Goal: Entertainment & Leisure: Browse casually

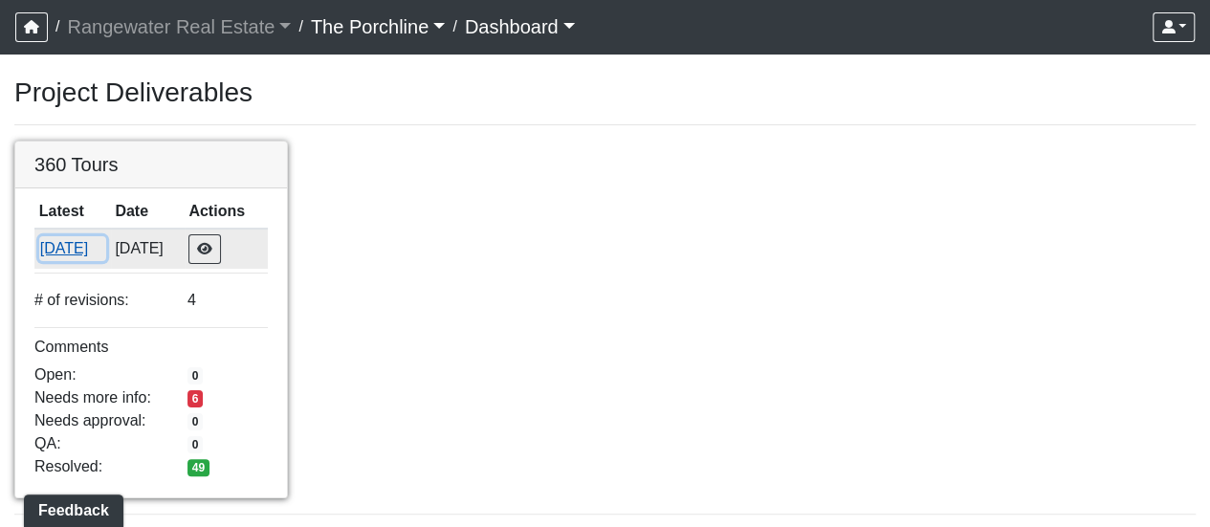
click at [84, 248] on button "[DATE]" at bounding box center [72, 248] width 67 height 25
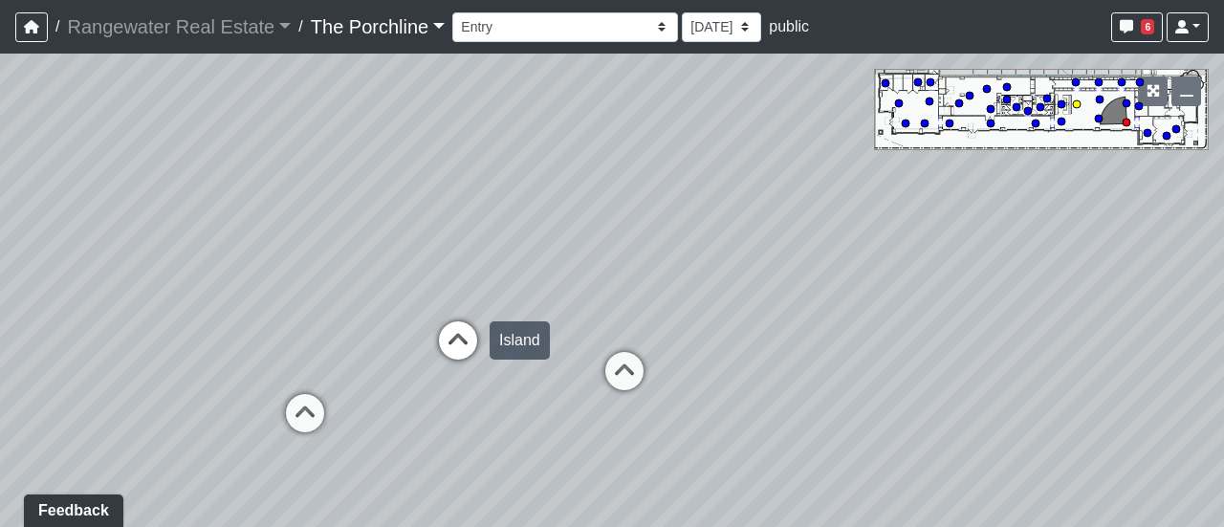
click at [444, 343] on icon at bounding box center [457, 349] width 57 height 57
select select "p1pPaA5uEJu7qJPt791NhK"
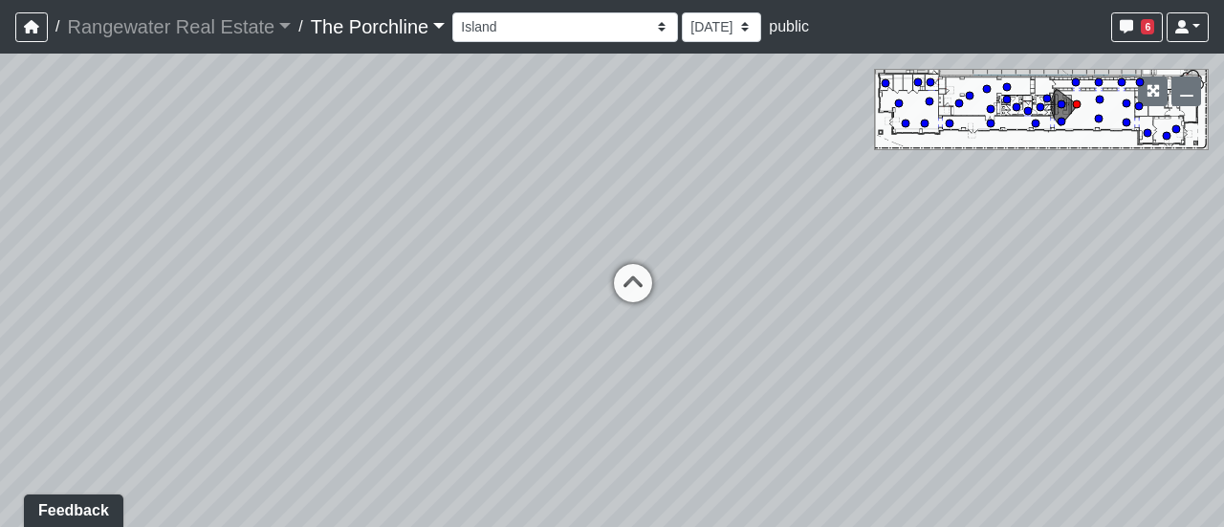
drag, startPoint x: 349, startPoint y: 333, endPoint x: 874, endPoint y: 295, distance: 526.3
click at [874, 295] on div "Loading... Seating Loading... Mailroom Entry Loading... Lounge Entry Loading...…" at bounding box center [612, 290] width 1224 height 473
click at [704, 20] on select "[DATE] [DATE] [DATE] [DATE]" at bounding box center [721, 27] width 79 height 30
select select "hiZtf46V4Aw8tWyp5DXqRj"
click at [682, 12] on select "[DATE] [DATE] [DATE] [DATE]" at bounding box center [721, 27] width 79 height 30
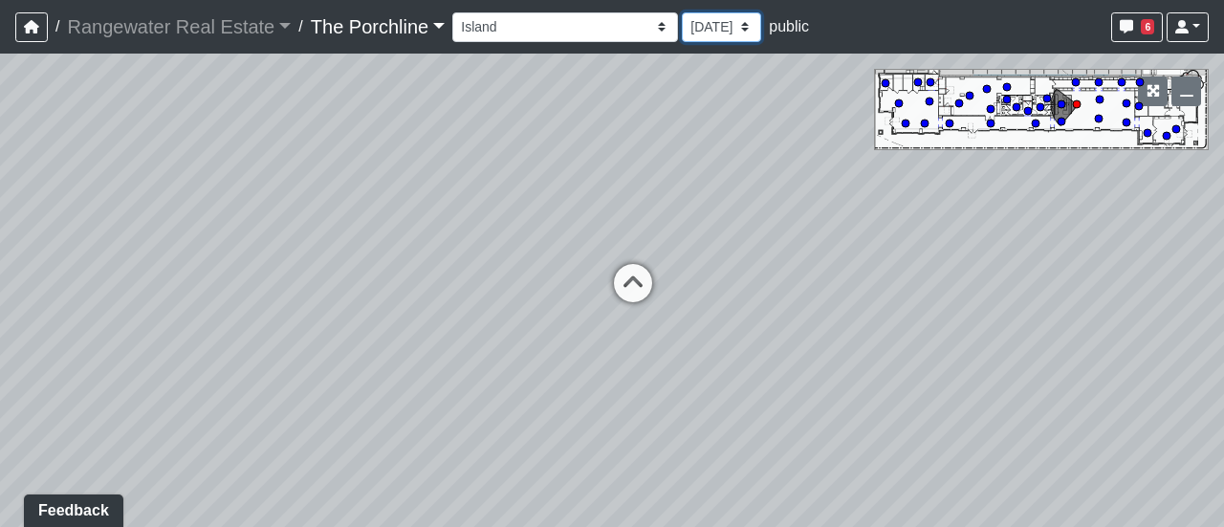
select select "p1pPaA5uEJu7qJPt791NhK"
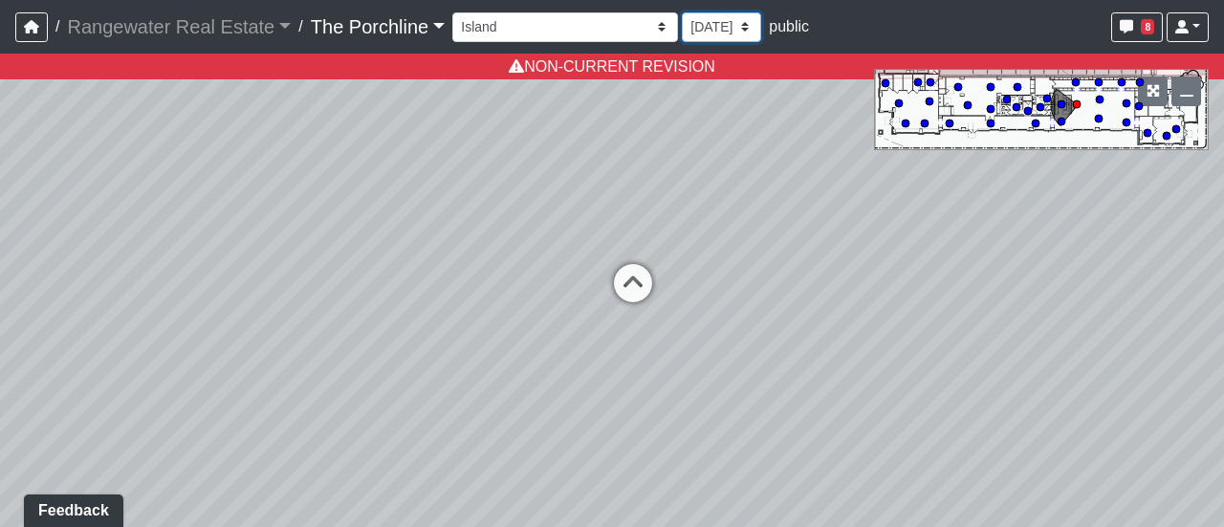
click at [683, 33] on select "[DATE] [DATE] [DATE] [DATE]" at bounding box center [721, 27] width 79 height 30
select select "1N9XpftJkkEiNCK7vHjT2Z"
click at [682, 12] on select "[DATE] [DATE] [DATE] [DATE]" at bounding box center [721, 27] width 79 height 30
select select "p1pPaA5uEJu7qJPt791NhK"
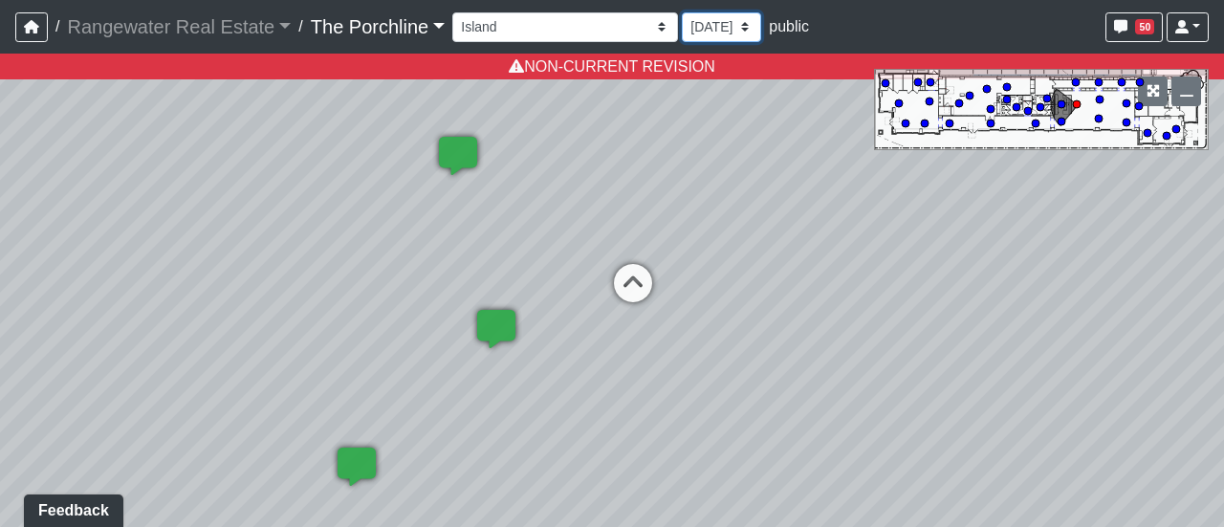
click at [682, 32] on select "[DATE] [DATE] [DATE] [DATE]" at bounding box center [721, 27] width 79 height 30
select select "wsP19Sw8WnZDms3Wikr2Kb"
click at [682, 12] on select "[DATE] [DATE] [DATE] [DATE]" at bounding box center [721, 27] width 79 height 30
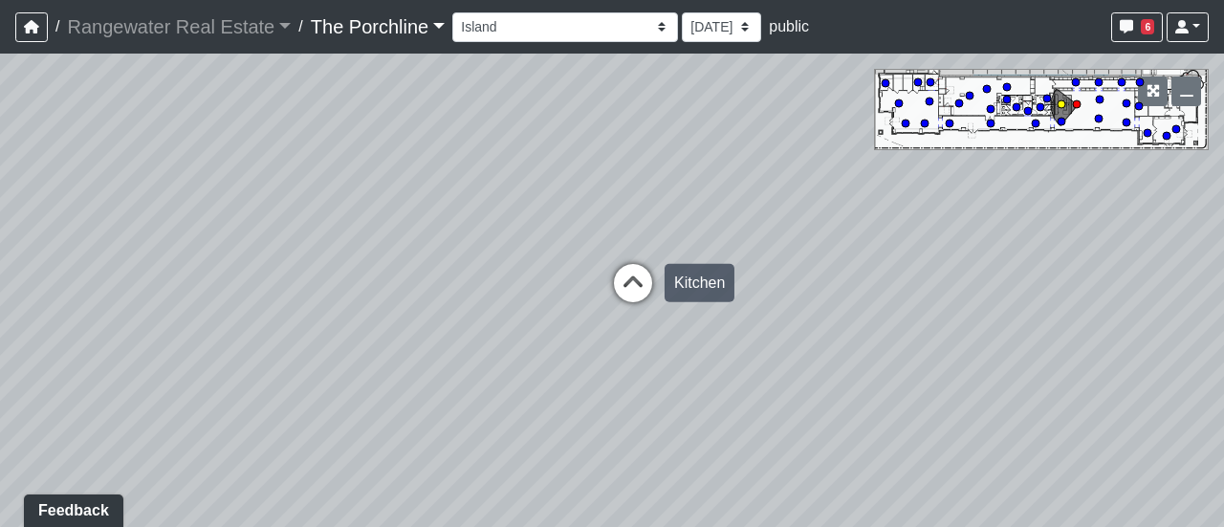
click at [628, 271] on icon at bounding box center [632, 292] width 57 height 57
select select "bF6Cs9FLHoJqHz7UnNdY5W"
drag, startPoint x: 657, startPoint y: 207, endPoint x: 613, endPoint y: 195, distance: 45.7
click at [613, 195] on div "Loading... Seating Loading... Mailroom Entry Loading... Lounge Entry Loading...…" at bounding box center [612, 290] width 1224 height 473
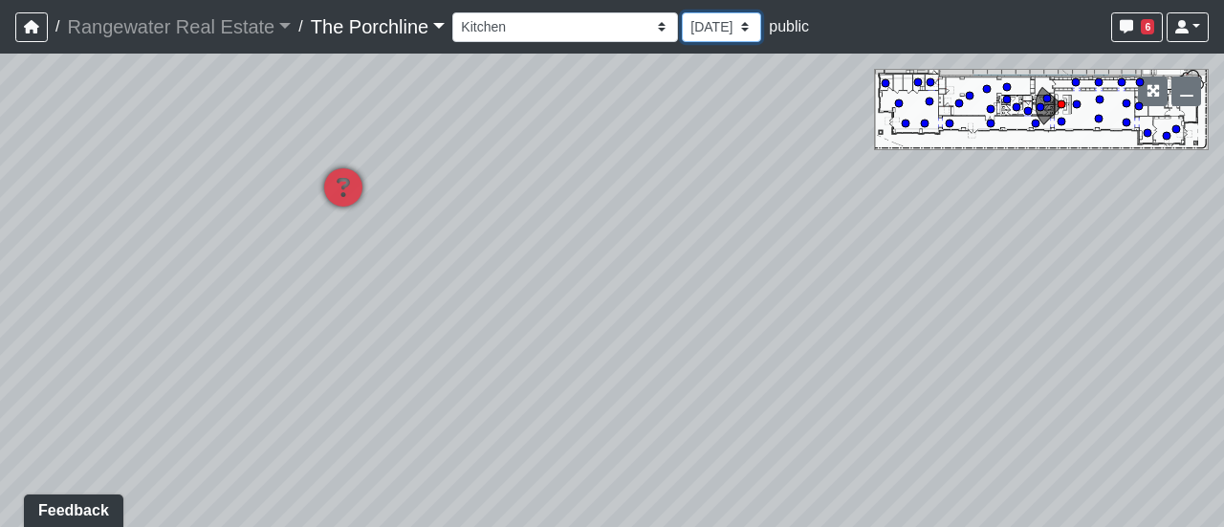
click at [682, 37] on select "[DATE] [DATE] [DATE] [DATE]" at bounding box center [721, 27] width 79 height 30
select select "1N9XpftJkkEiNCK7vHjT2Z"
click at [682, 12] on select "[DATE] [DATE] [DATE] [DATE]" at bounding box center [721, 27] width 79 height 30
select select "bF6Cs9FLHoJqHz7UnNdY5W"
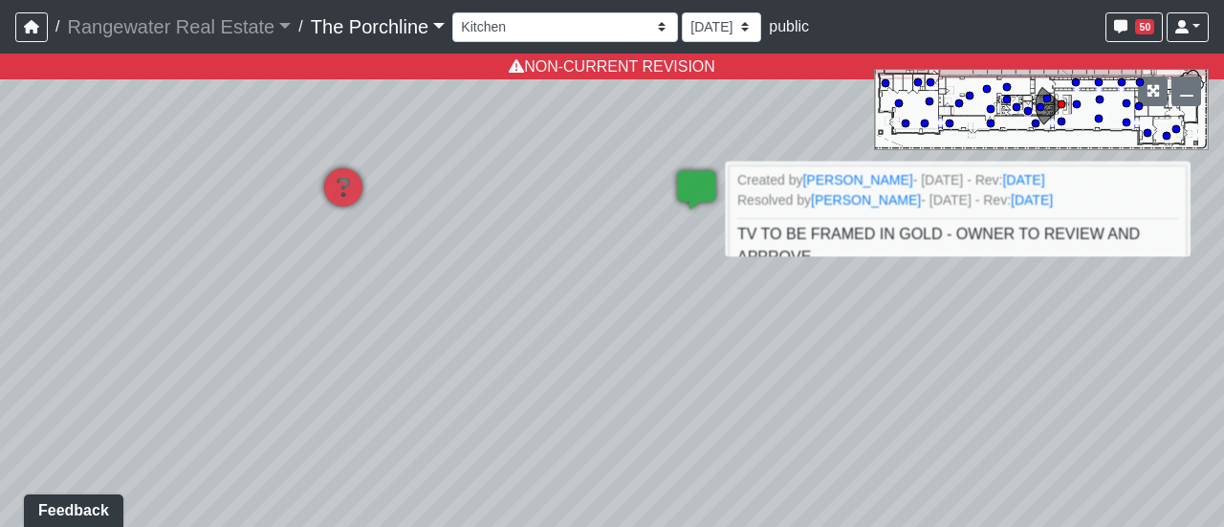
drag, startPoint x: 722, startPoint y: 178, endPoint x: 723, endPoint y: 250, distance: 71.7
click at [723, 250] on div "Loading... Seating Loading... Mailroom Entry Loading... Lounge Entry Loading...…" at bounding box center [612, 290] width 1224 height 473
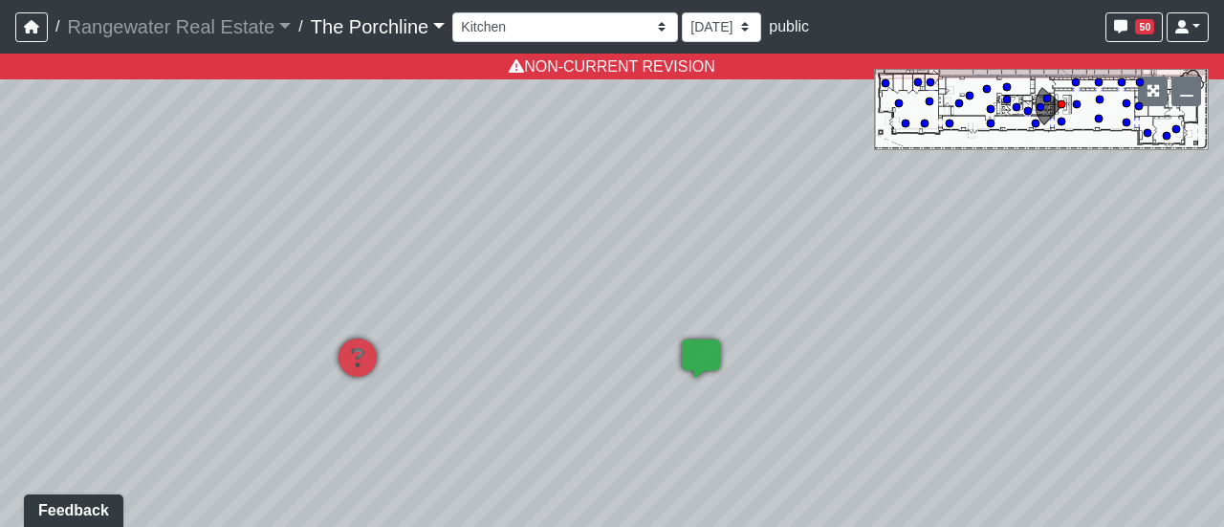
drag, startPoint x: 709, startPoint y: 253, endPoint x: 717, endPoint y: 442, distance: 188.6
click at [717, 442] on div "Loading... Seating Loading... Mailroom Entry Loading... Lounge Entry Loading...…" at bounding box center [612, 290] width 1224 height 473
click at [690, 20] on select "[DATE] [DATE] [DATE] [DATE]" at bounding box center [721, 27] width 79 height 30
select select "wsP19Sw8WnZDms3Wikr2Kb"
click at [682, 12] on select "[DATE] [DATE] [DATE] [DATE]" at bounding box center [721, 27] width 79 height 30
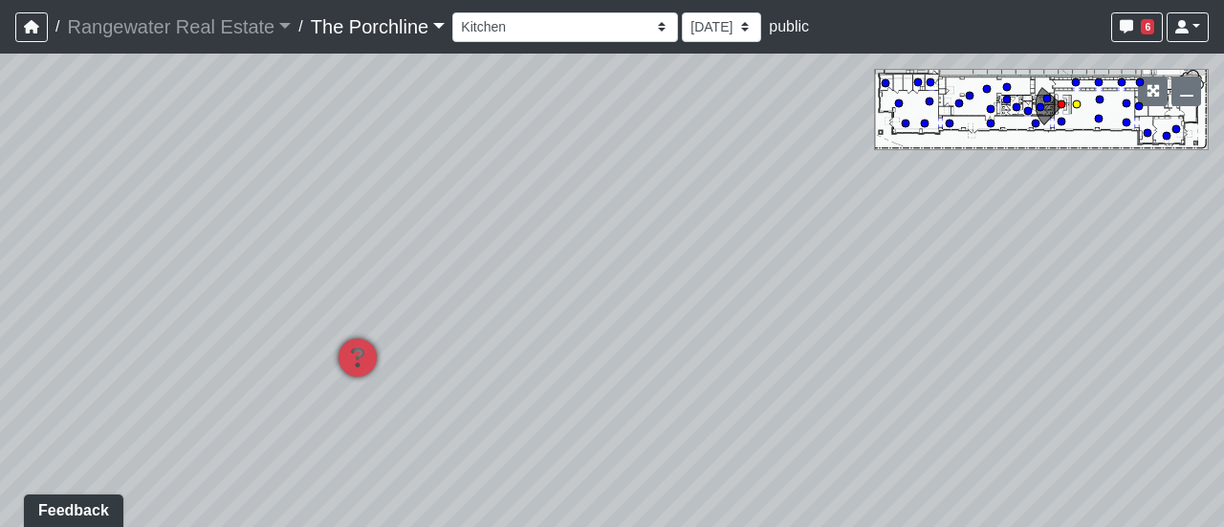
click at [1078, 107] on circle at bounding box center [1077, 104] width 8 height 8
drag, startPoint x: 366, startPoint y: 369, endPoint x: 460, endPoint y: 258, distance: 145.2
click at [460, 258] on div "Loading... Seating Loading... Mailroom Entry Loading... Lounge Entry Loading...…" at bounding box center [612, 290] width 1224 height 473
drag, startPoint x: 701, startPoint y: 311, endPoint x: 202, endPoint y: 255, distance: 502.2
click at [202, 255] on div "Loading... Seating Loading... Mailroom Entry Loading... Lounge Entry Loading...…" at bounding box center [612, 290] width 1224 height 473
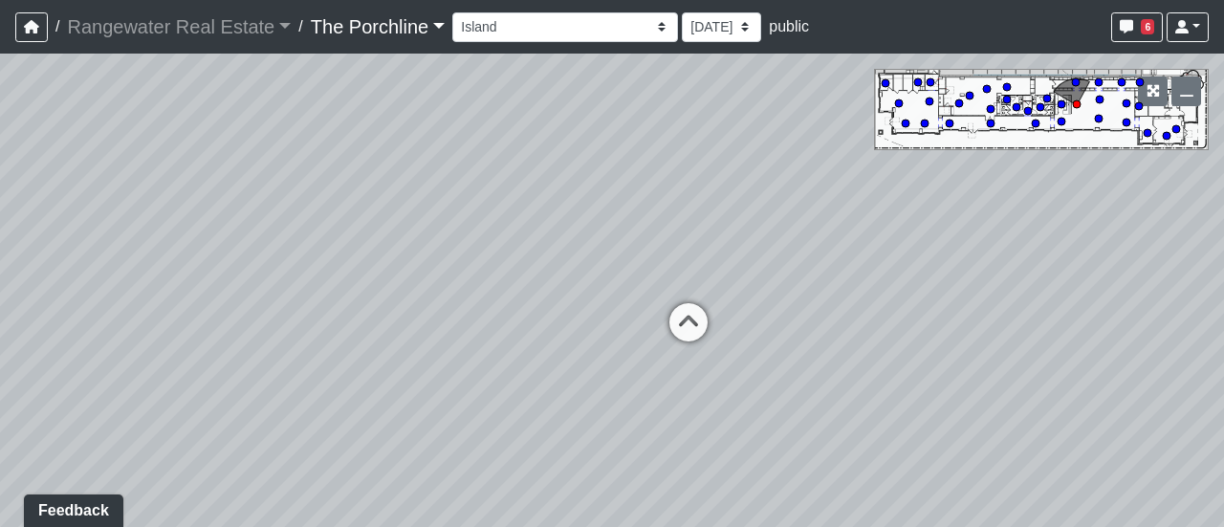
drag, startPoint x: 599, startPoint y: 331, endPoint x: 178, endPoint y: 377, distance: 423.2
click at [178, 377] on div "Loading... Seating Loading... Mailroom Entry Loading... Lounge Entry Loading...…" at bounding box center [612, 290] width 1224 height 473
click at [558, 330] on div "Loading... Seating Loading... Mailroom Entry Loading... Lounge Entry Loading...…" at bounding box center [612, 290] width 1224 height 473
drag, startPoint x: 490, startPoint y: 331, endPoint x: 815, endPoint y: 280, distance: 329.0
click at [815, 280] on div "Loading... Seating Loading... Mailroom Entry Loading... Lounge Entry Loading...…" at bounding box center [612, 290] width 1224 height 473
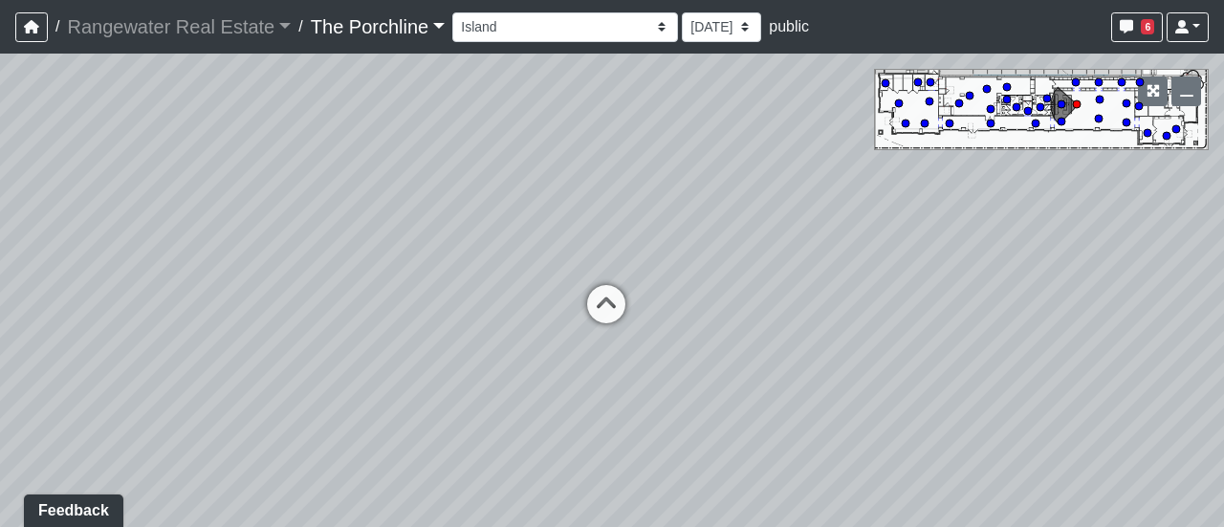
drag, startPoint x: 282, startPoint y: 299, endPoint x: 756, endPoint y: 437, distance: 493.8
click at [756, 437] on div "Loading... Seating Loading... Mailroom Entry Loading... Lounge Entry Loading...…" at bounding box center [612, 290] width 1224 height 473
click at [1165, 138] on circle at bounding box center [1167, 136] width 8 height 8
drag, startPoint x: 529, startPoint y: 233, endPoint x: 195, endPoint y: 90, distance: 363.2
click at [195, 90] on div "Loading... Seating Loading... Mailroom Entry Loading... Lounge Entry Loading...…" at bounding box center [612, 290] width 1224 height 473
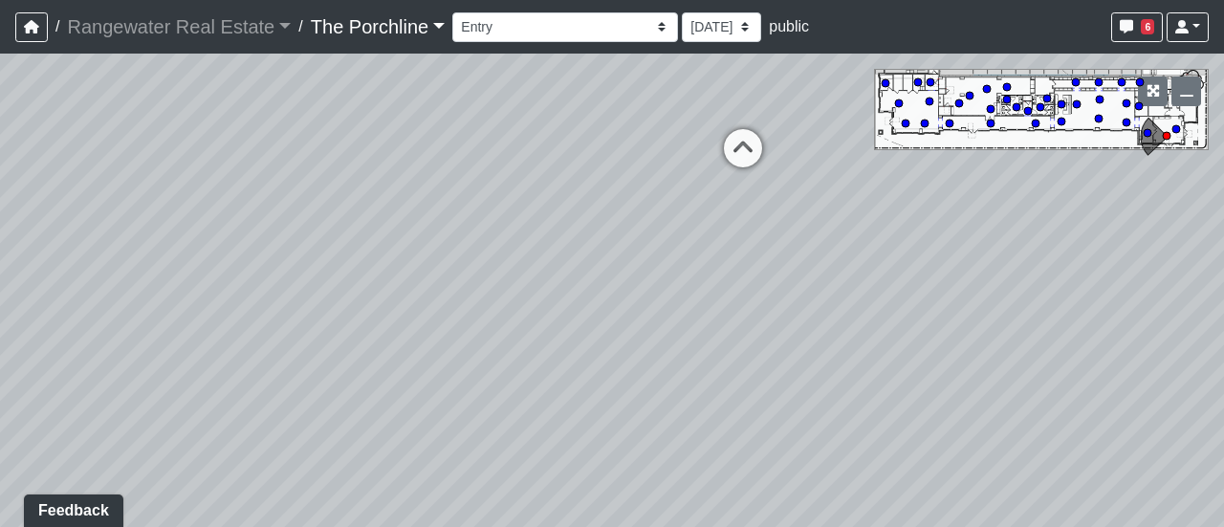
drag, startPoint x: 736, startPoint y: 164, endPoint x: 255, endPoint y: 293, distance: 498.0
click at [255, 293] on div "Loading... Seating Loading... Mailroom Entry Loading... Lounge Entry Loading...…" at bounding box center [612, 290] width 1224 height 473
drag, startPoint x: 821, startPoint y: 262, endPoint x: 560, endPoint y: 572, distance: 405.1
click at [560, 526] on html "/ Rangewater Real Estate Rangewater Real Estate Loading... / The Porchline The …" at bounding box center [612, 263] width 1224 height 527
drag, startPoint x: 730, startPoint y: 181, endPoint x: 644, endPoint y: 129, distance: 99.5
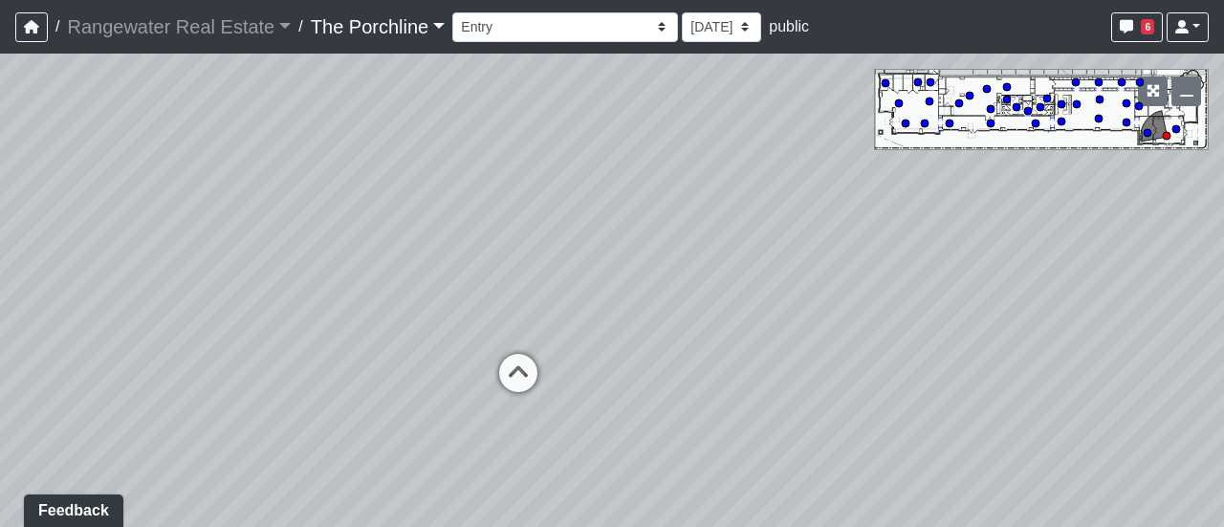
click at [644, 129] on div "Loading... Seating Loading... Mailroom Entry Loading... Lounge Entry Loading...…" at bounding box center [612, 290] width 1224 height 473
drag, startPoint x: 673, startPoint y: 298, endPoint x: 758, endPoint y: 221, distance: 115.1
click at [758, 221] on div "Loading... Seating Loading... Mailroom Entry Loading... Lounge Entry Loading...…" at bounding box center [612, 290] width 1224 height 473
click at [592, 293] on icon at bounding box center [572, 314] width 57 height 57
drag, startPoint x: 663, startPoint y: 322, endPoint x: 772, endPoint y: 198, distance: 165.3
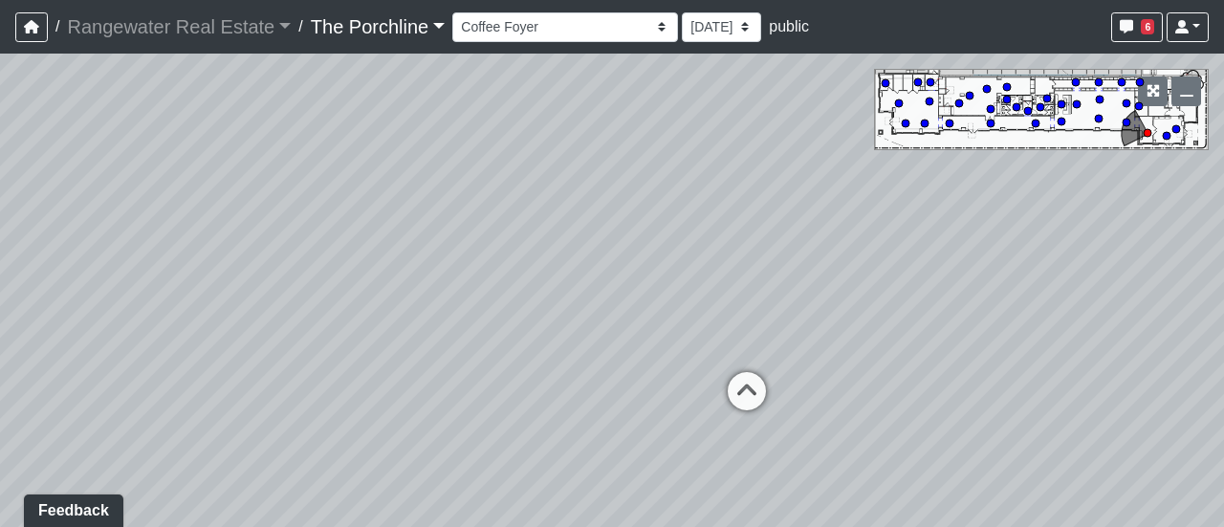
click at [772, 198] on div "Loading... Seating Loading... Mailroom Entry Loading... Lounge Entry Loading...…" at bounding box center [612, 290] width 1224 height 473
click at [747, 371] on icon at bounding box center [745, 399] width 57 height 57
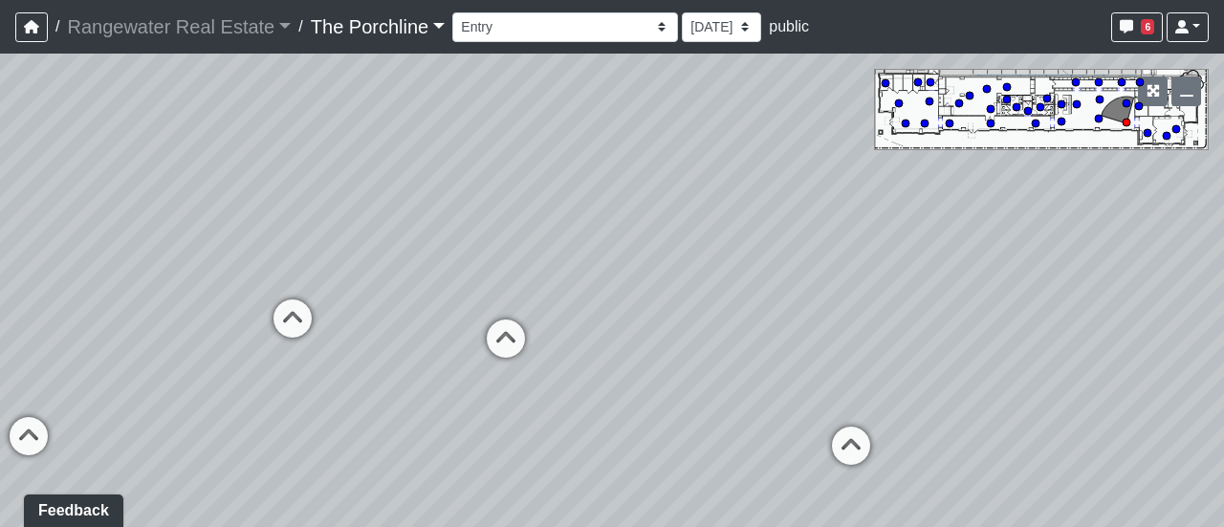
drag, startPoint x: 657, startPoint y: 301, endPoint x: 210, endPoint y: 339, distance: 448.2
click at [210, 339] on div "Loading... Seating Loading... Mailroom Entry Loading... Lounge Entry Loading...…" at bounding box center [612, 290] width 1224 height 473
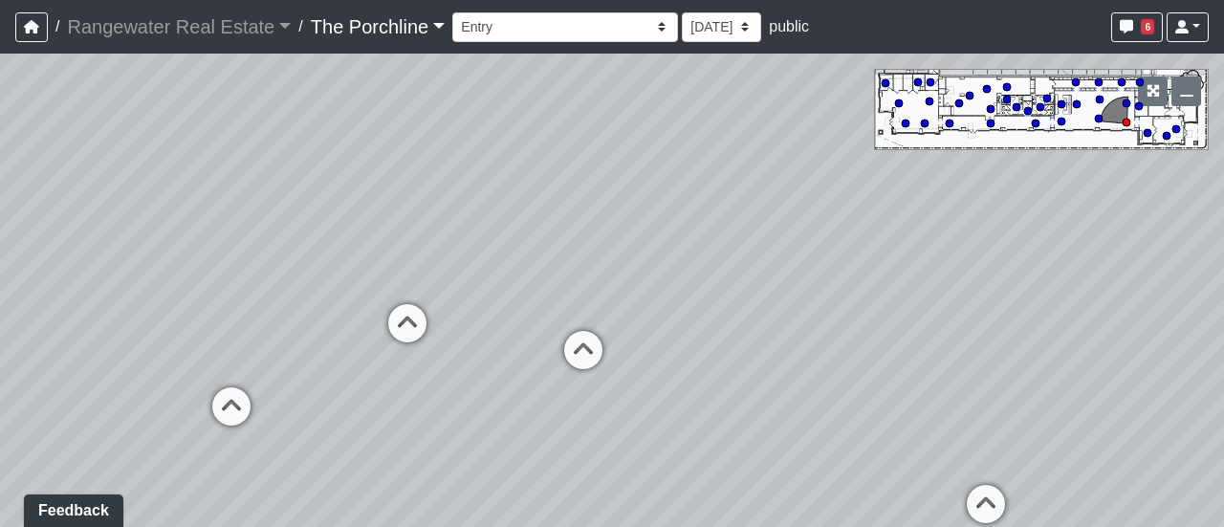
click at [369, 349] on div "Loading... Seating Loading... Mailroom Entry Loading... Lounge Entry Loading...…" at bounding box center [612, 290] width 1224 height 473
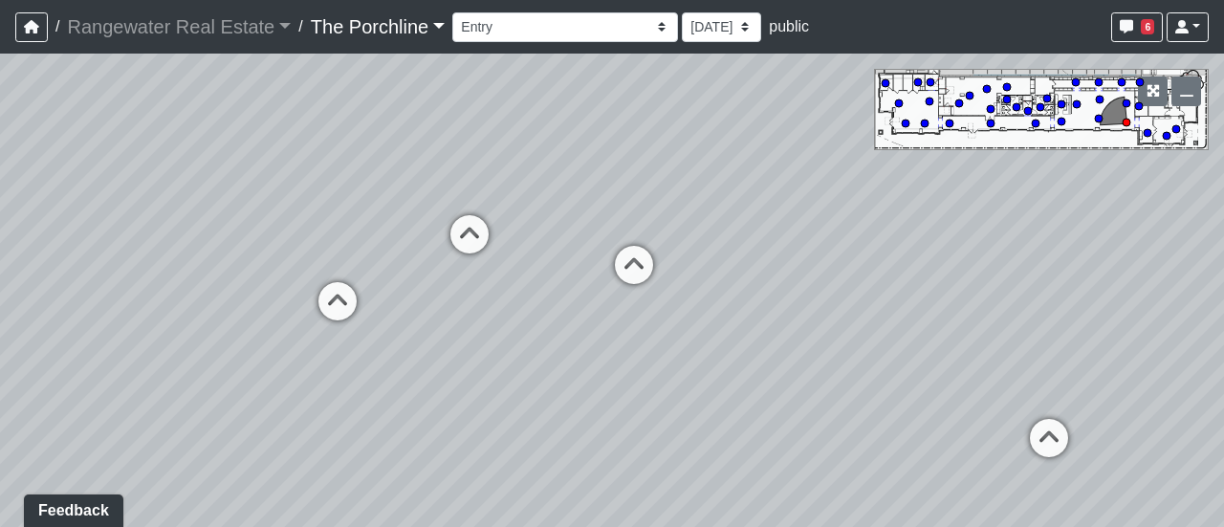
drag, startPoint x: 393, startPoint y: 404, endPoint x: 478, endPoint y: 309, distance: 127.3
click at [478, 309] on div "Loading... Seating Loading... Mailroom Entry Loading... Lounge Entry Loading...…" at bounding box center [612, 290] width 1224 height 473
click at [310, 321] on icon at bounding box center [337, 310] width 57 height 57
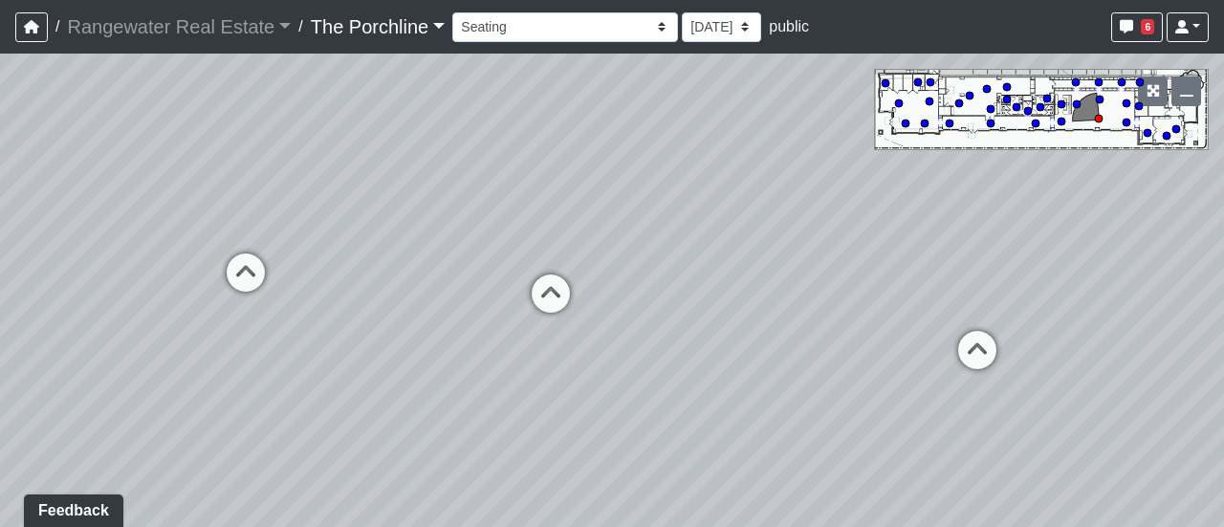
click at [256, 185] on div "Loading... Seating Loading... Mailroom Entry Loading... Lounge Entry Loading...…" at bounding box center [612, 290] width 1224 height 473
click at [252, 273] on icon at bounding box center [245, 281] width 57 height 57
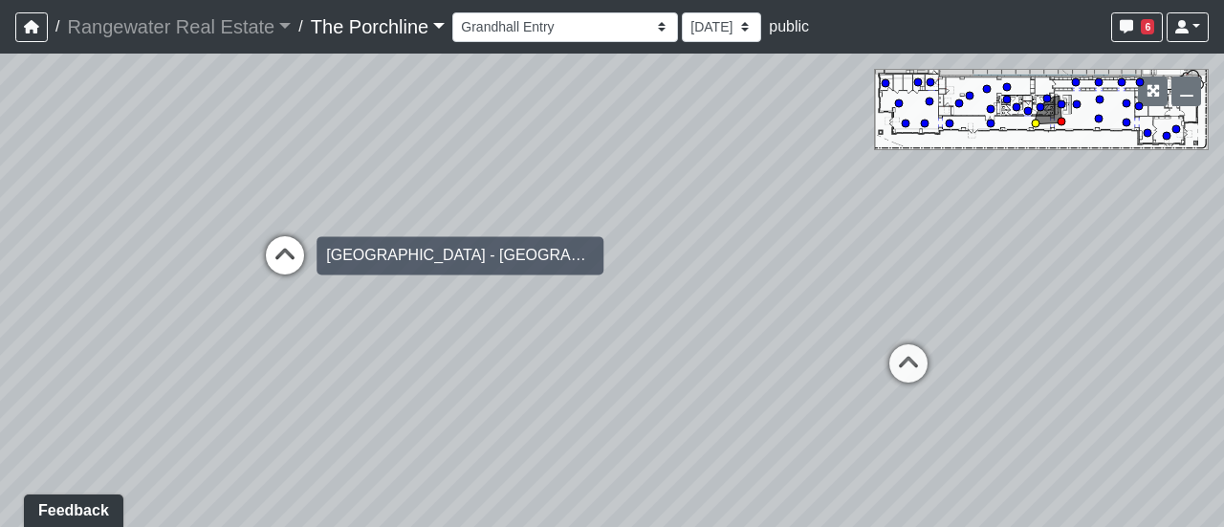
click at [273, 264] on icon at bounding box center [284, 264] width 57 height 57
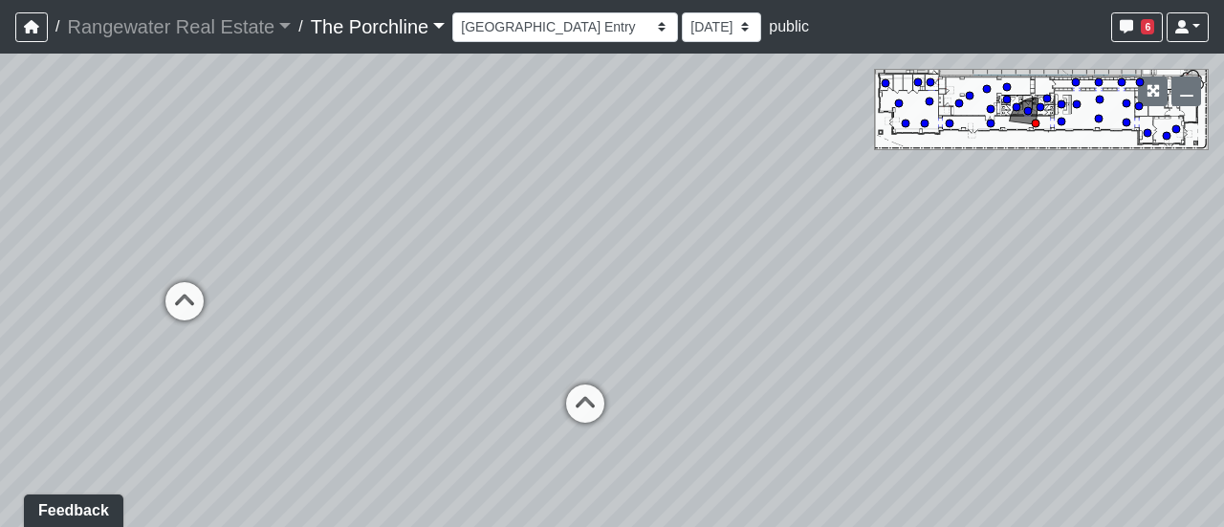
click at [595, 404] on icon at bounding box center [584, 412] width 57 height 57
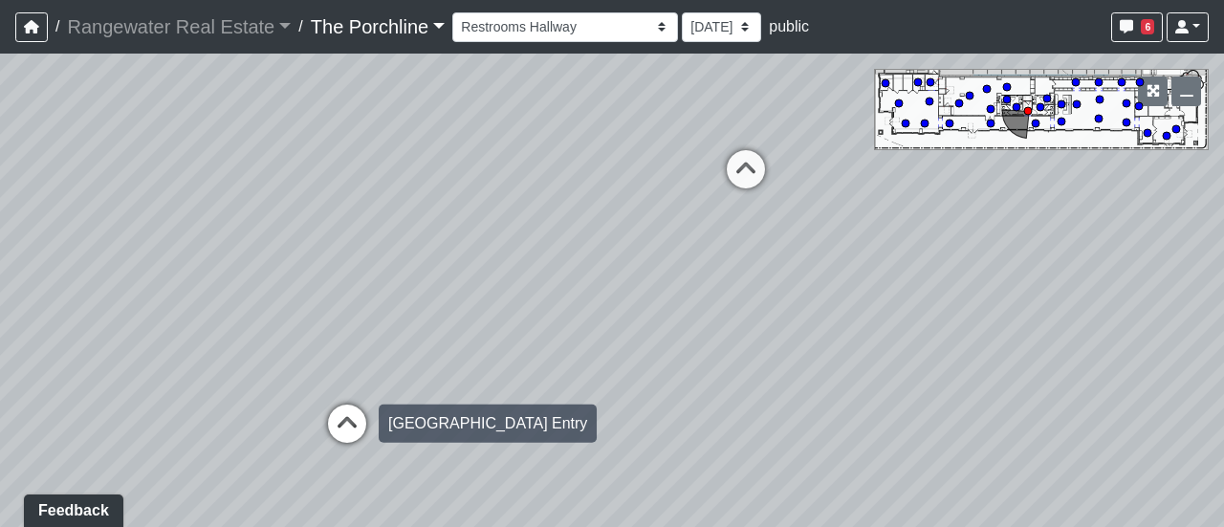
click at [331, 431] on icon at bounding box center [346, 432] width 57 height 57
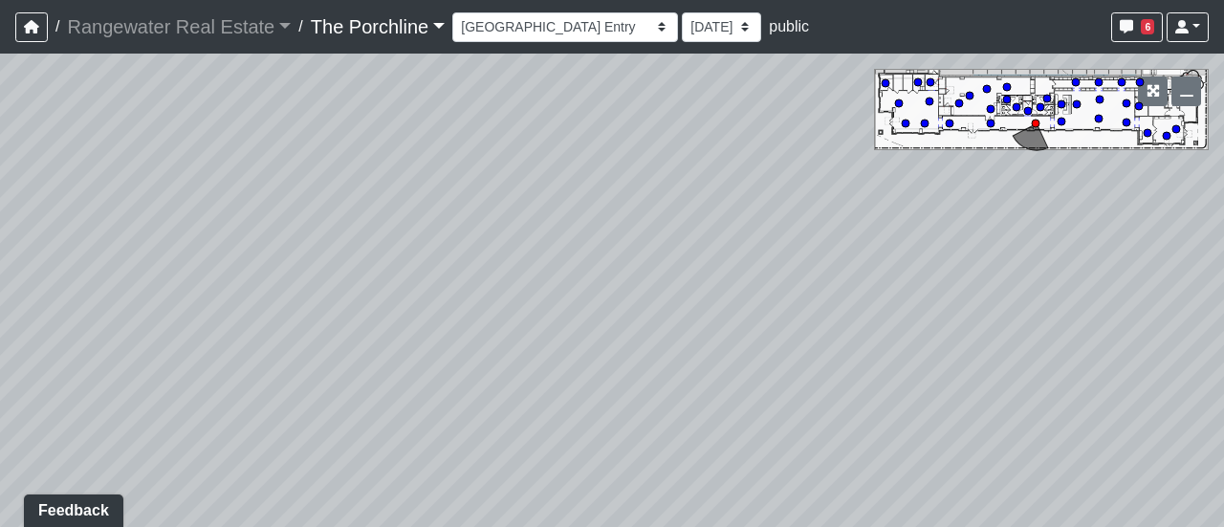
drag, startPoint x: 760, startPoint y: 360, endPoint x: 1080, endPoint y: 186, distance: 364.5
click at [1080, 186] on div "Loading... Seating Loading... Mailroom Entry Loading... Lounge Entry Loading...…" at bounding box center [612, 290] width 1224 height 473
click at [1100, 118] on circle at bounding box center [1099, 119] width 8 height 8
select select "sUvpst88heNCuz7YXvRQEB"
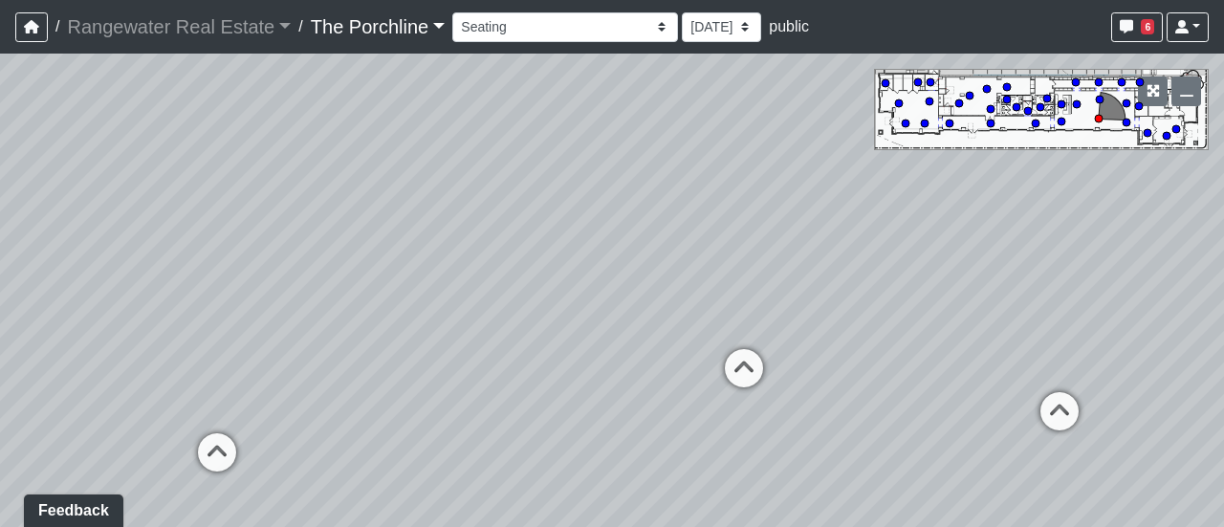
drag, startPoint x: 783, startPoint y: 301, endPoint x: 812, endPoint y: 238, distance: 69.3
click at [812, 238] on div "Loading... Seating Loading... Mailroom Entry Loading... Lounge Entry Loading...…" at bounding box center [612, 290] width 1224 height 473
drag, startPoint x: 441, startPoint y: 281, endPoint x: 1223, endPoint y: 269, distance: 782.2
click at [1223, 269] on div "Loading... Seating Loading... Mailroom Entry Loading... Lounge Entry Loading...…" at bounding box center [612, 290] width 1224 height 473
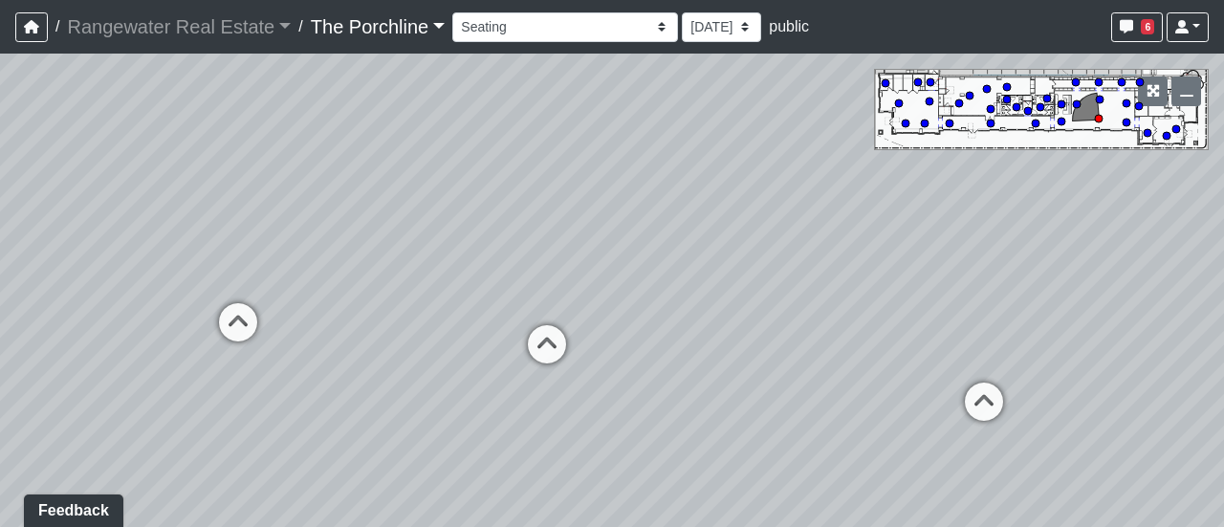
drag, startPoint x: 840, startPoint y: 294, endPoint x: 1053, endPoint y: 259, distance: 216.1
click at [1053, 259] on div "Loading... Seating Loading... Mailroom Entry Loading... Lounge Entry Loading...…" at bounding box center [612, 290] width 1224 height 473
drag, startPoint x: 743, startPoint y: 292, endPoint x: 739, endPoint y: 270, distance: 22.3
click at [795, 267] on div "Loading... Seating Loading... Mailroom Entry Loading... Lounge Entry Loading...…" at bounding box center [612, 290] width 1224 height 473
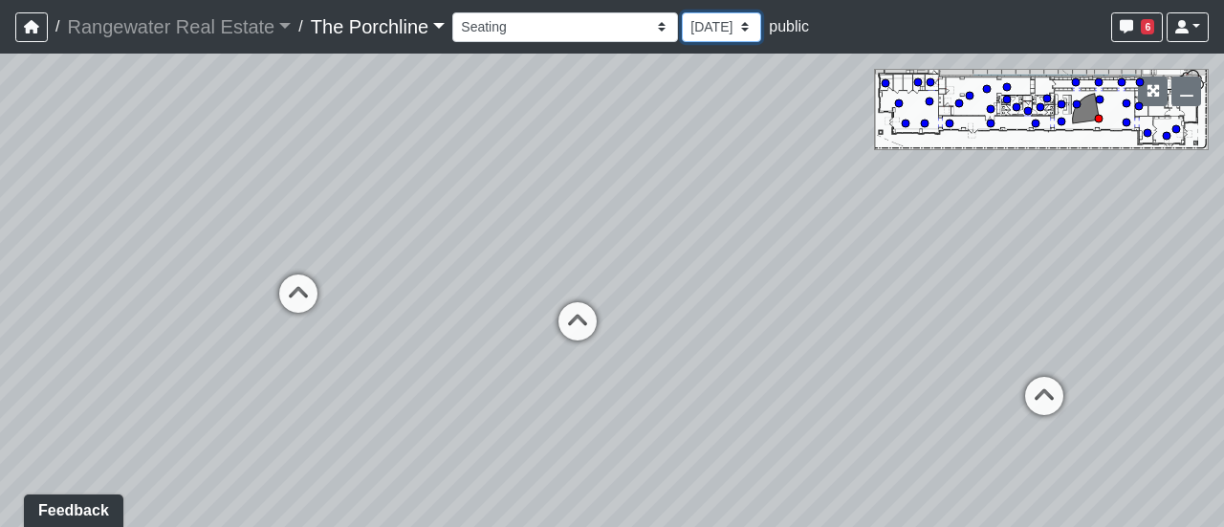
click at [682, 12] on select "[DATE] [DATE] [DATE] [DATE]" at bounding box center [721, 27] width 79 height 30
select select "1N9XpftJkkEiNCK7vHjT2Z"
click at [682, 12] on select "[DATE] [DATE] [DATE] [DATE]" at bounding box center [721, 27] width 79 height 30
select select "sUvpst88heNCuz7YXvRQEB"
select select "1N9XpftJkkEiNCK7vHjT2Z"
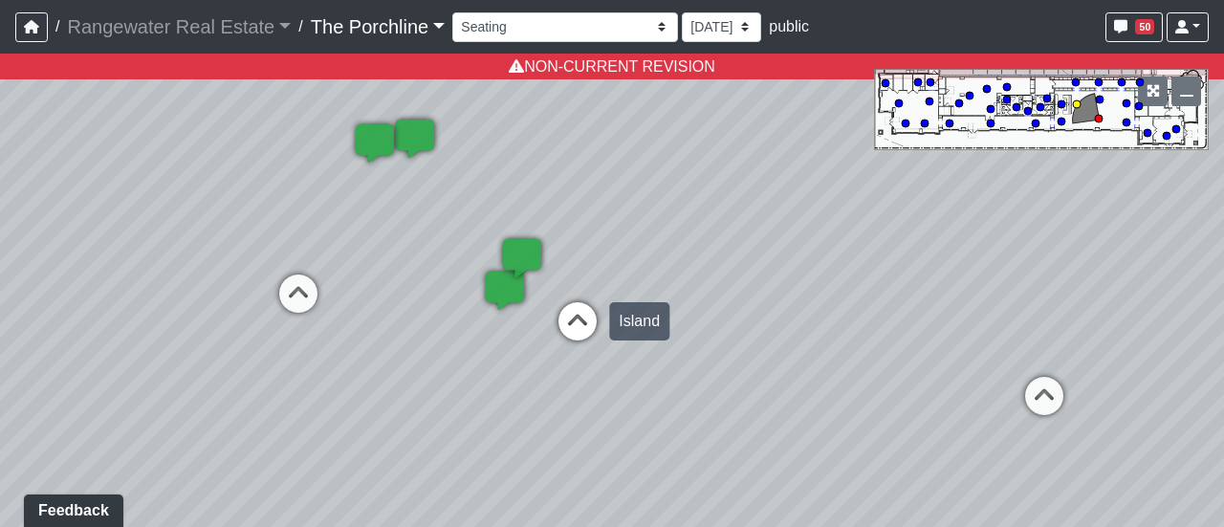
click at [577, 327] on icon at bounding box center [577, 330] width 57 height 57
select select "p1pPaA5uEJu7qJPt791NhK"
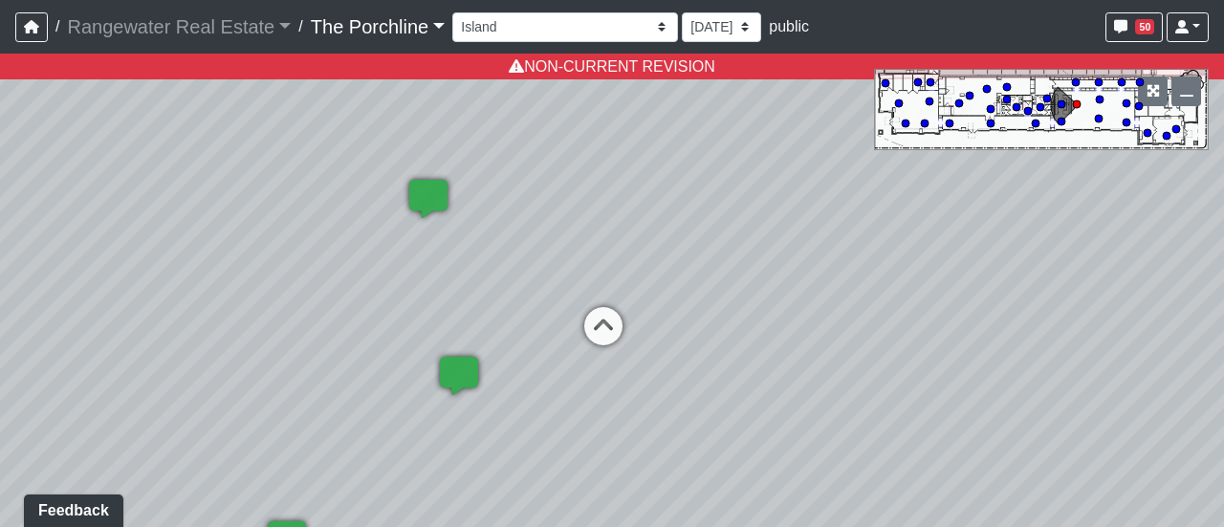
drag, startPoint x: 534, startPoint y: 210, endPoint x: 954, endPoint y: 309, distance: 432.1
click at [954, 309] on div "Loading... Seating Loading... Mailroom Entry Loading... Lounge Entry Loading...…" at bounding box center [612, 290] width 1224 height 473
click at [702, 35] on select "[DATE] [DATE] [DATE] [DATE]" at bounding box center [721, 27] width 79 height 30
select select "wsP19Sw8WnZDms3Wikr2Kb"
click at [682, 12] on select "[DATE] [DATE] [DATE] [DATE]" at bounding box center [721, 27] width 79 height 30
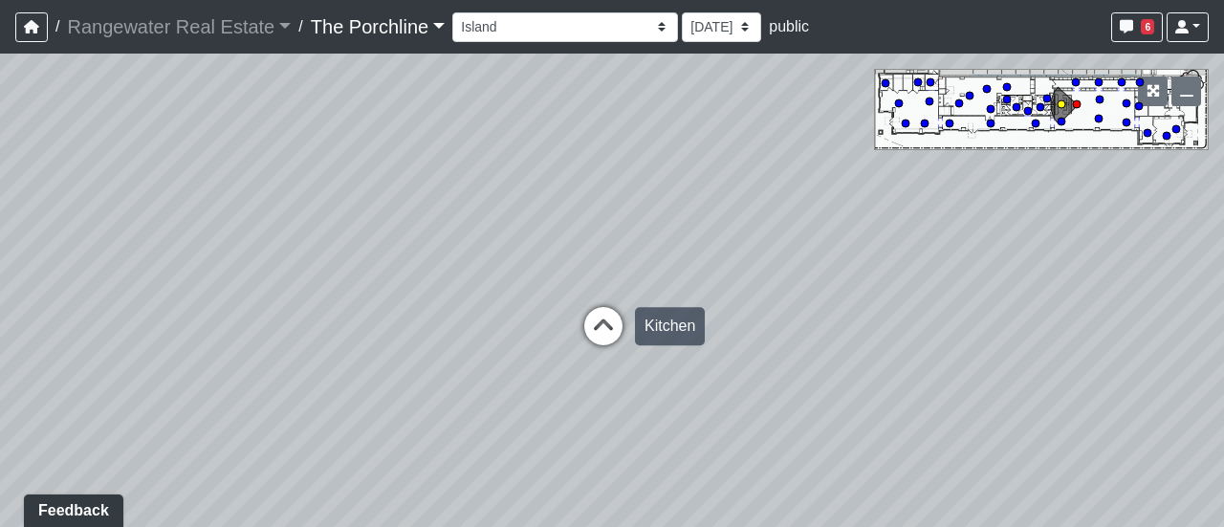
click at [616, 324] on icon at bounding box center [603, 335] width 57 height 57
select select "bF6Cs9FLHoJqHz7UnNdY5W"
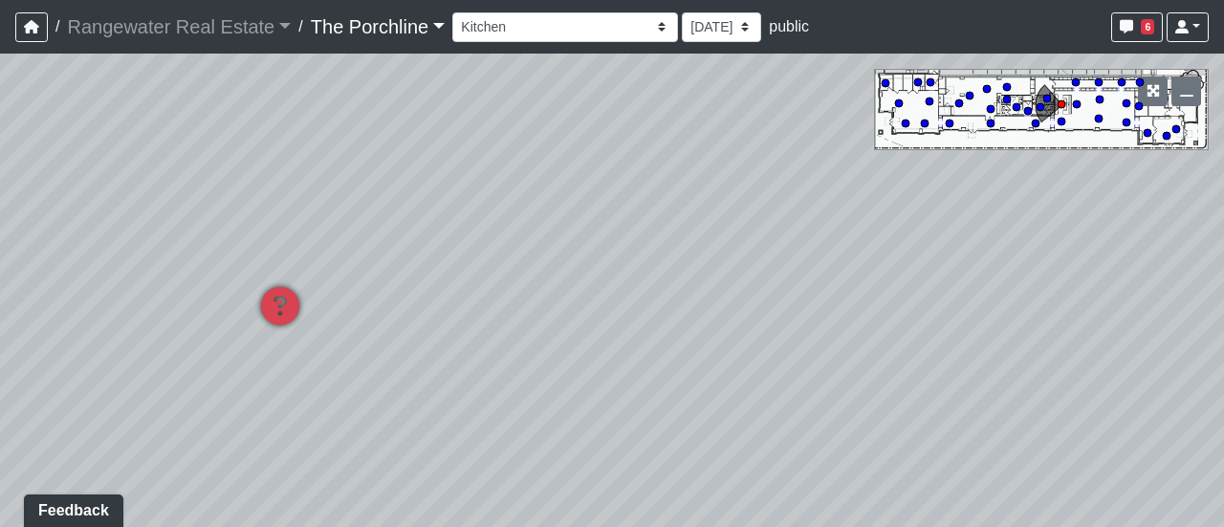
drag, startPoint x: 584, startPoint y: 215, endPoint x: 523, endPoint y: 321, distance: 122.5
click at [523, 321] on div "Loading... Seating Loading... Mailroom Entry Loading... Lounge Entry Loading...…" at bounding box center [612, 290] width 1224 height 473
drag, startPoint x: 541, startPoint y: 326, endPoint x: 782, endPoint y: 339, distance: 241.3
click at [782, 339] on div "Loading... Seating Loading... Mailroom Entry Loading... Lounge Entry Loading...…" at bounding box center [612, 290] width 1224 height 473
